Goal: Transaction & Acquisition: Subscribe to service/newsletter

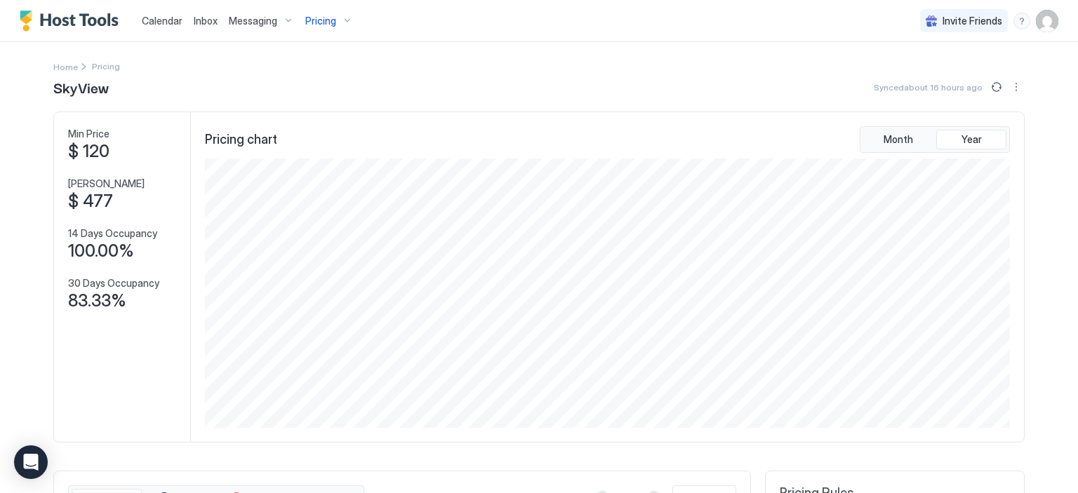
click at [346, 25] on div "Pricing" at bounding box center [329, 21] width 59 height 24
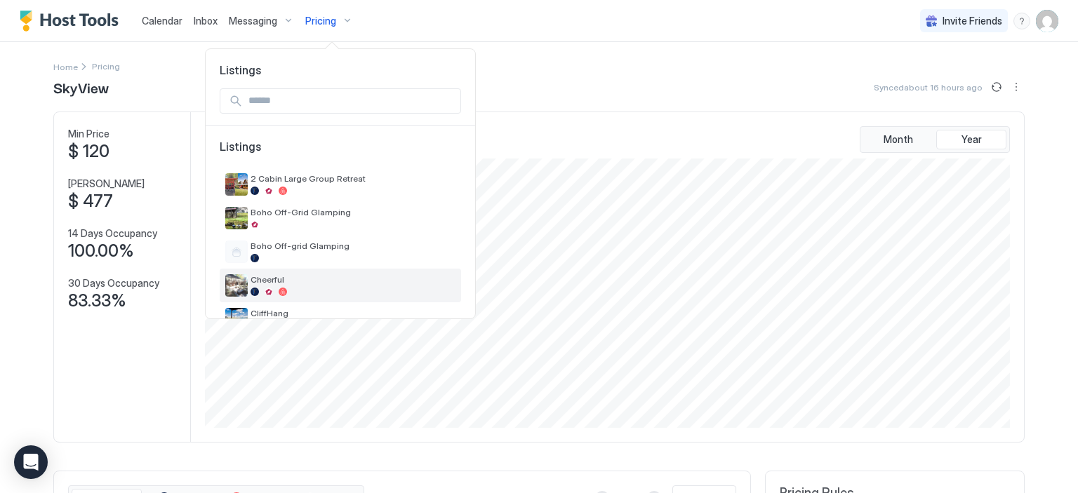
click at [300, 281] on span "Cheerful" at bounding box center [353, 279] width 205 height 11
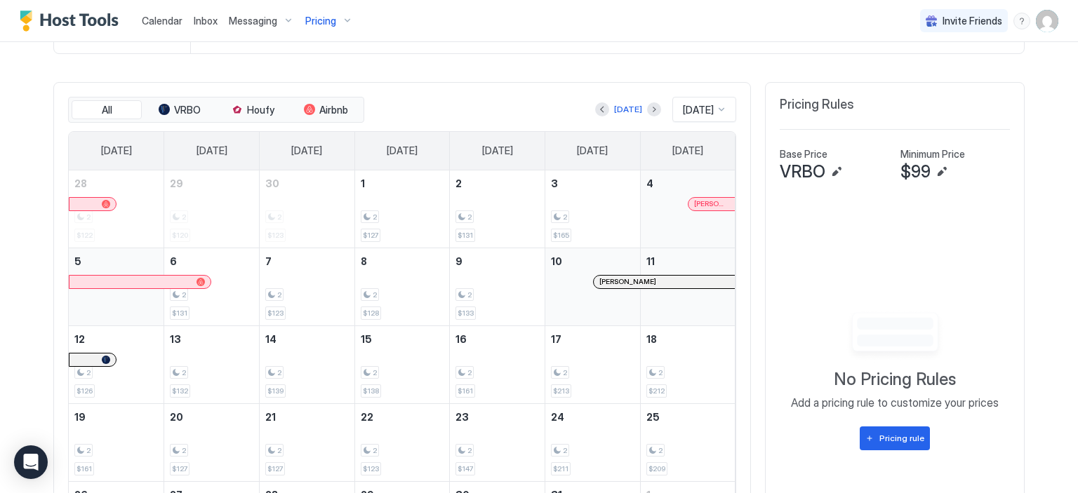
scroll to position [393, 0]
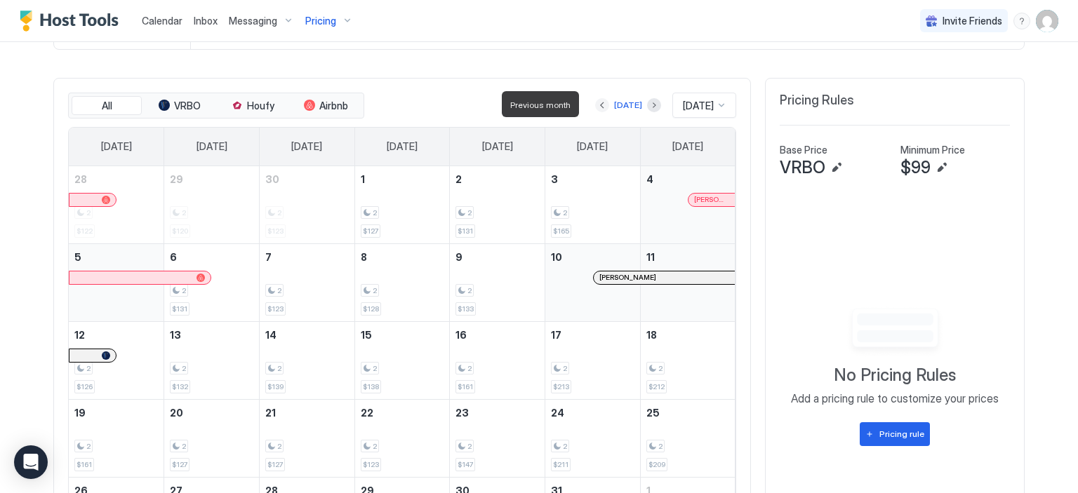
click at [595, 109] on button "Previous month" at bounding box center [602, 105] width 14 height 14
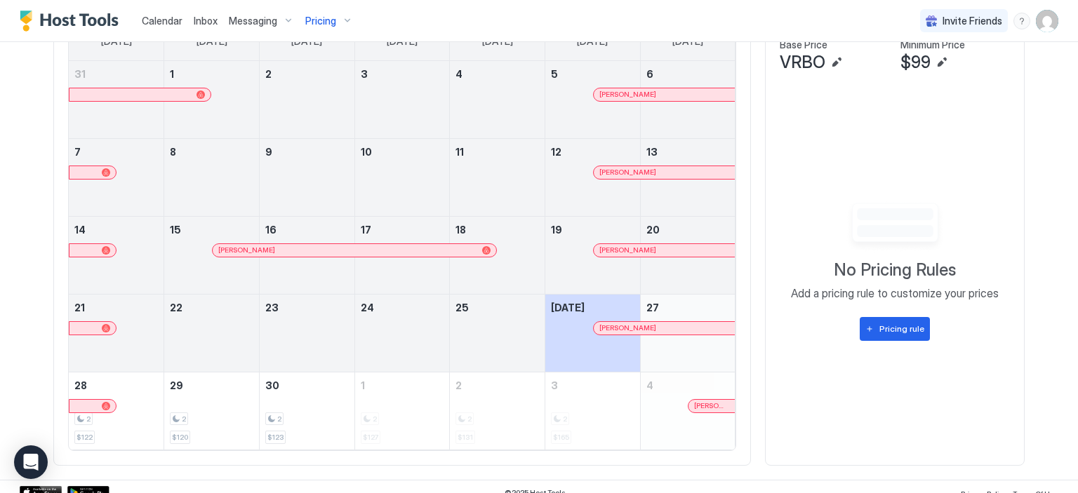
scroll to position [507, 0]
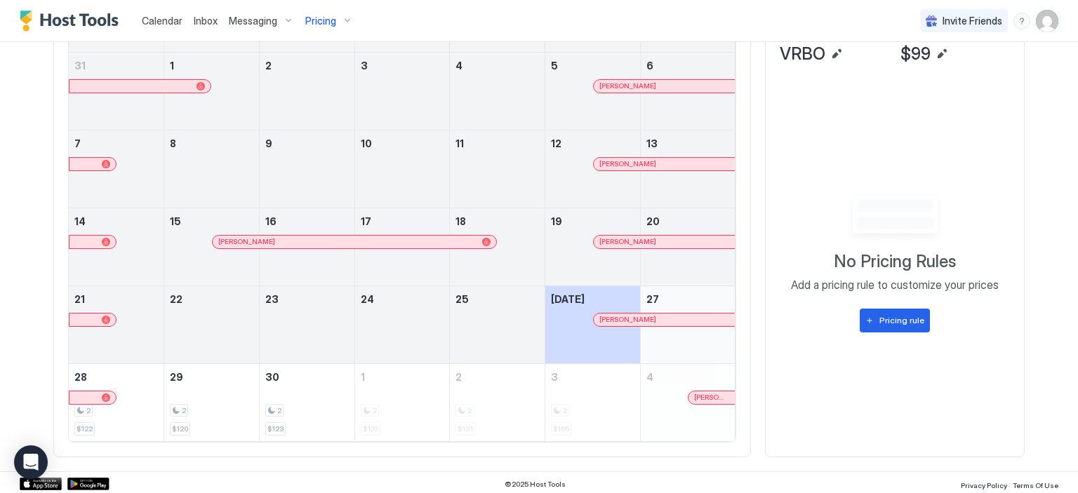
click at [399, 331] on div at bounding box center [402, 333] width 95 height 41
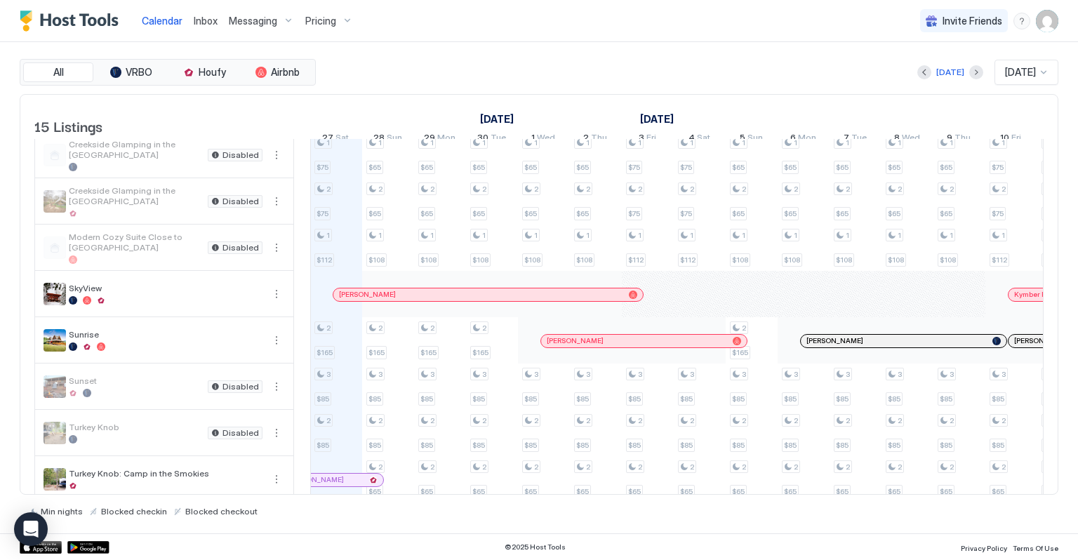
scroll to position [1, 797]
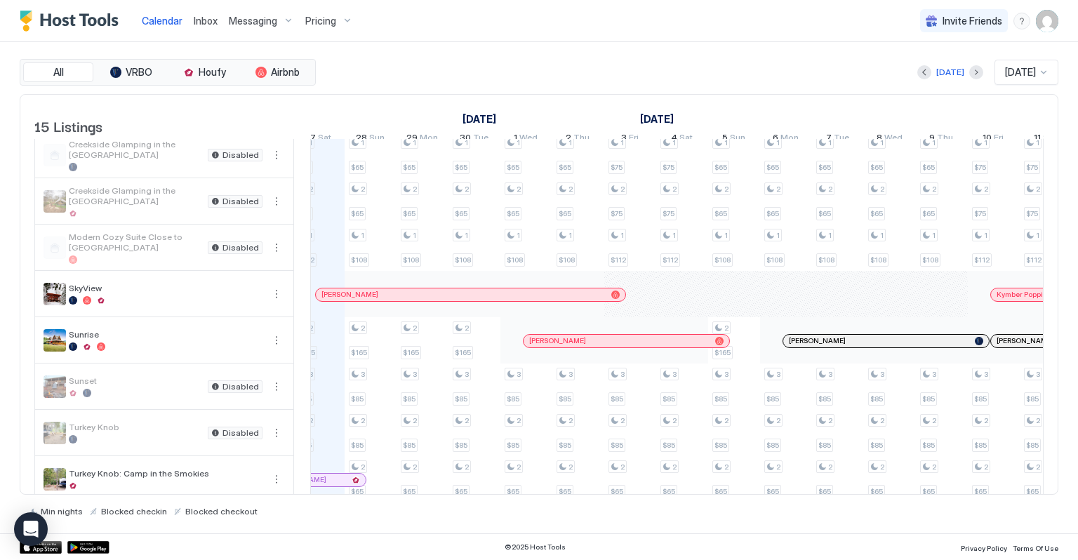
click at [699, 299] on div "1 $65 1 $65 1 $75 2 $75 1 $112 2 $165 3 $85 2 $85 2 $76 1 $65 1 $55 2 $122 3 $1…" at bounding box center [916, 202] width 2804 height 694
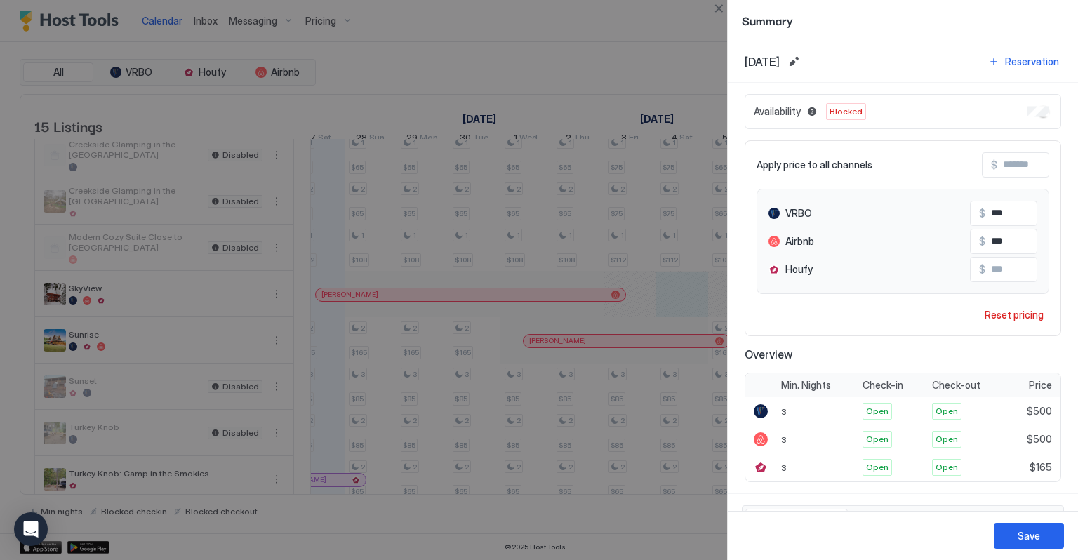
click at [850, 112] on span "Blocked" at bounding box center [845, 111] width 33 height 13
click at [718, 6] on button "Close" at bounding box center [718, 8] width 17 height 17
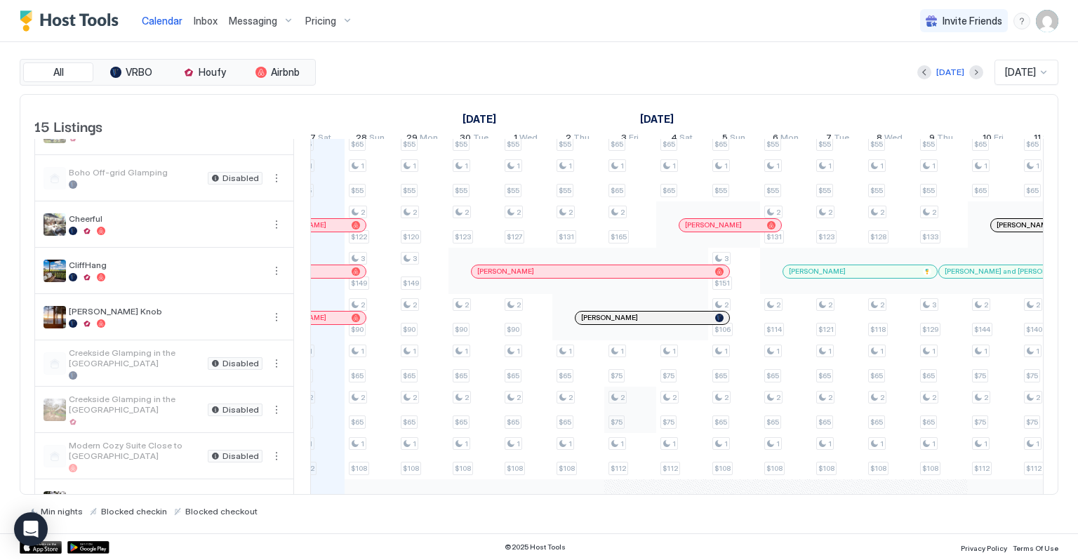
scroll to position [60, 0]
